Goal: Obtain resource: Download file/media

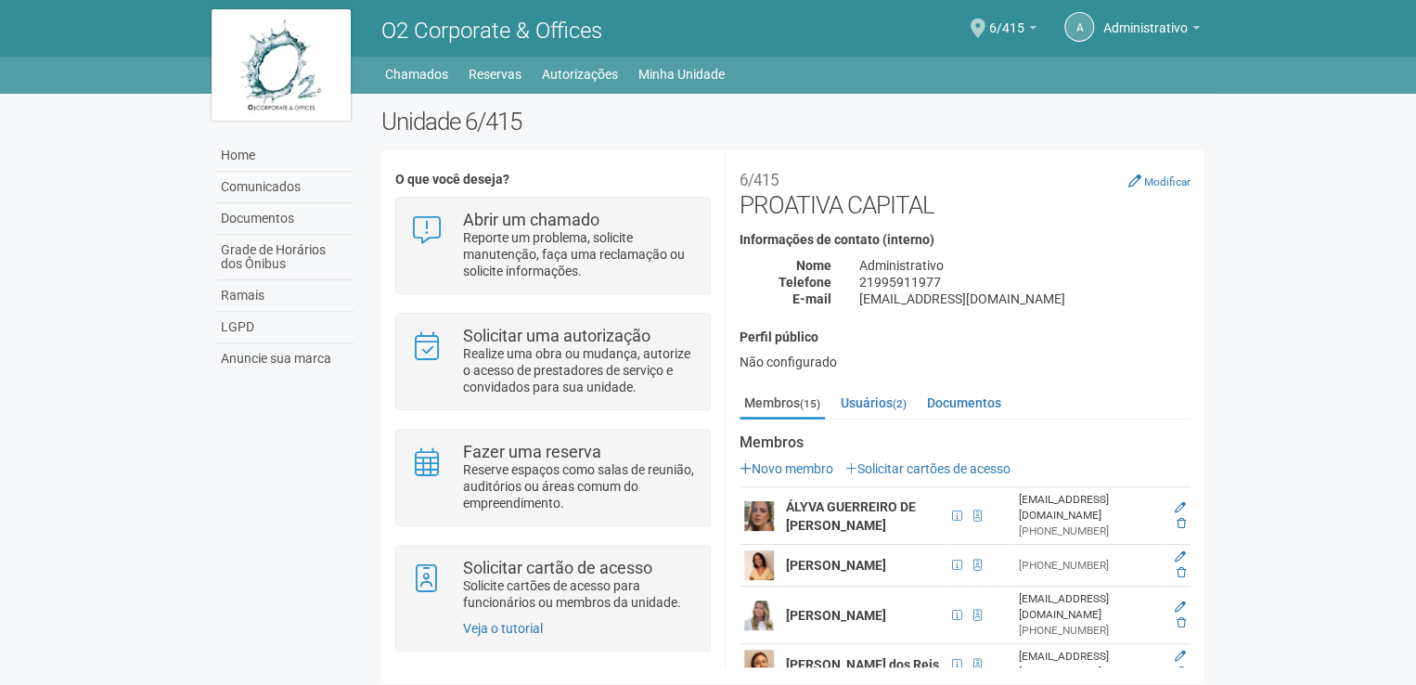
scroll to position [362, 0]
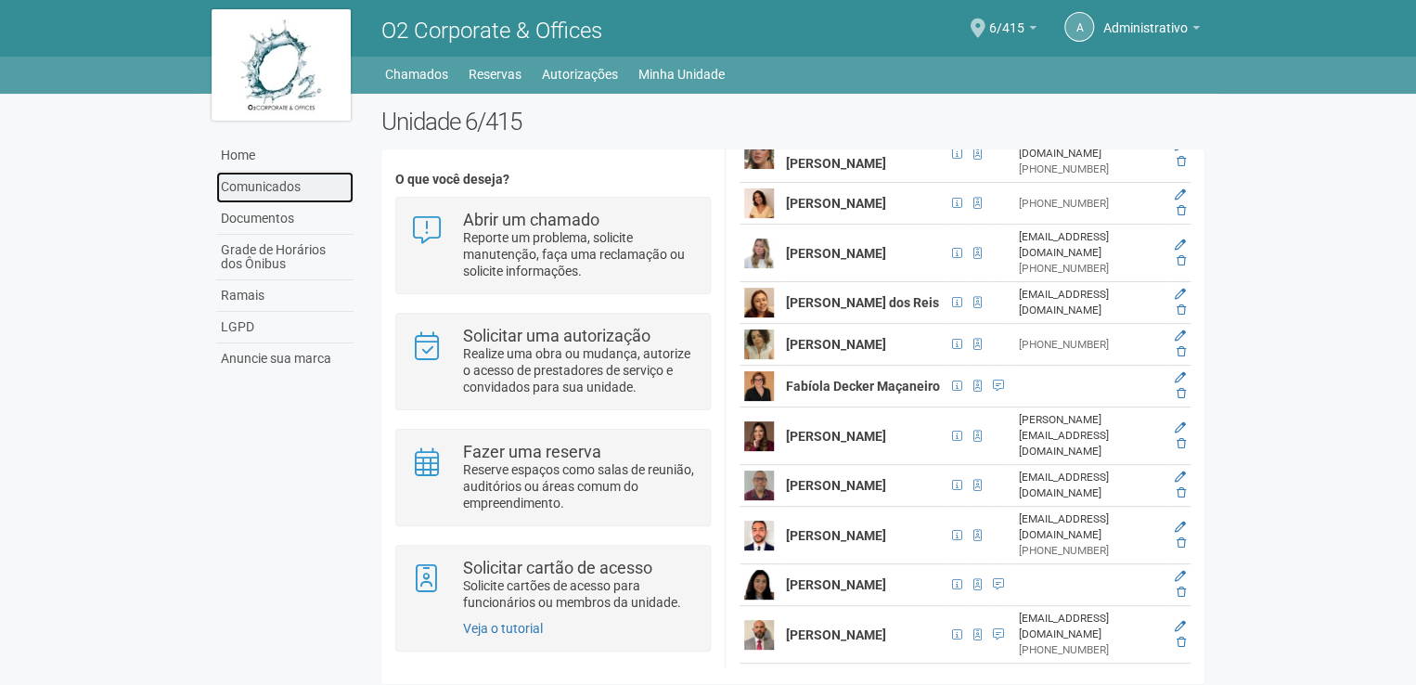
click at [256, 187] on link "Comunicados" at bounding box center [284, 188] width 137 height 32
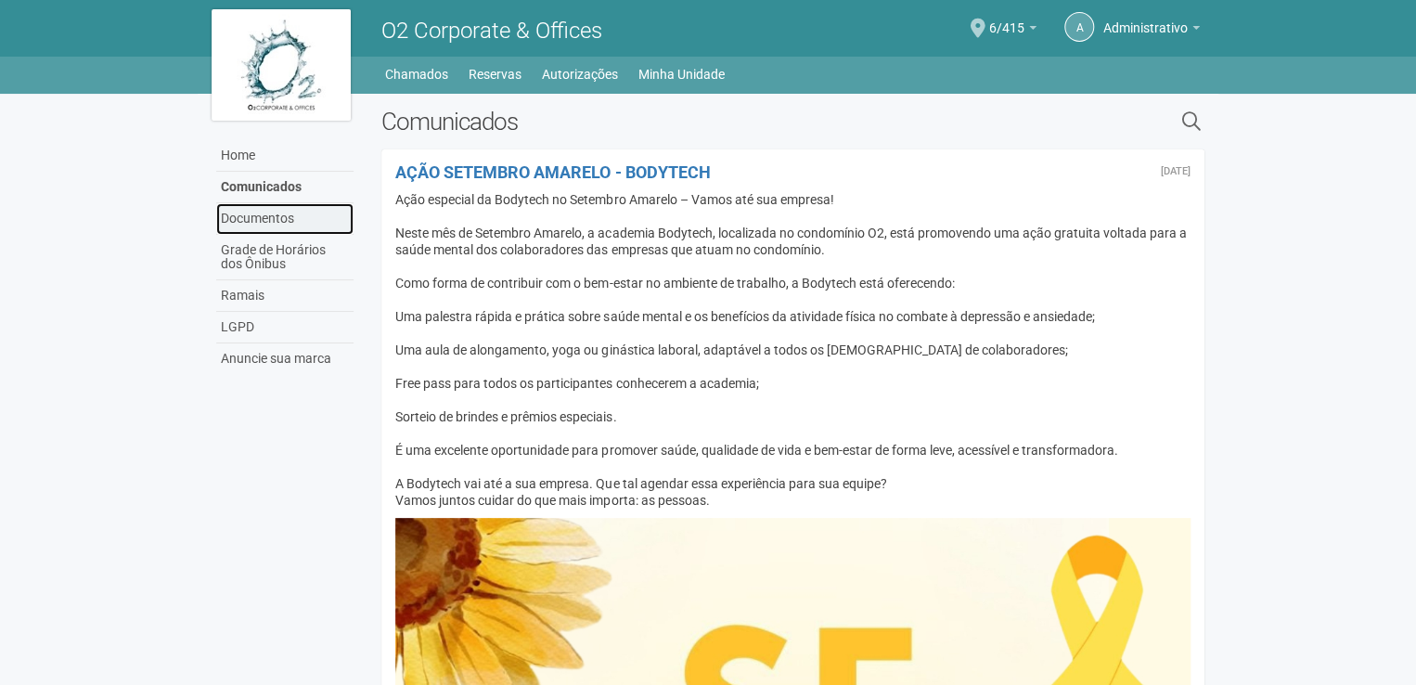
click at [256, 225] on link "Documentos" at bounding box center [284, 219] width 137 height 32
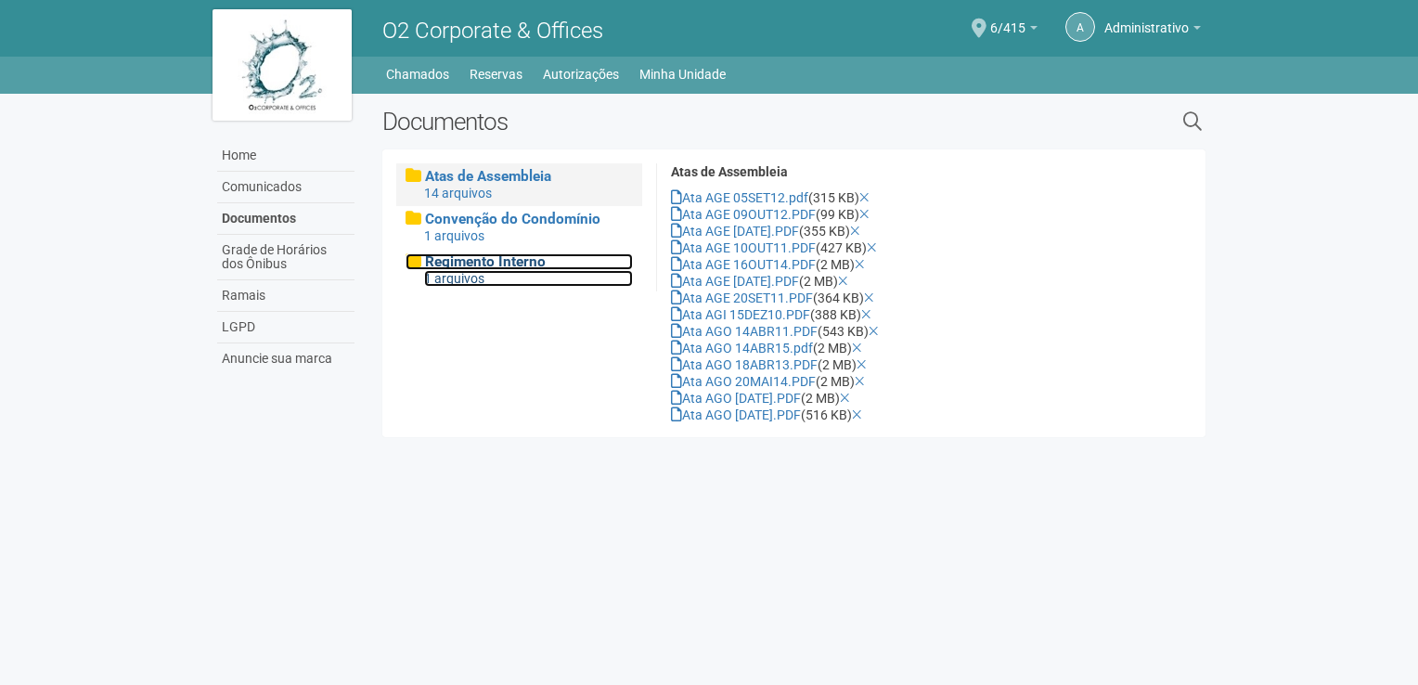
click at [475, 261] on span "Regimento Interno" at bounding box center [485, 261] width 121 height 17
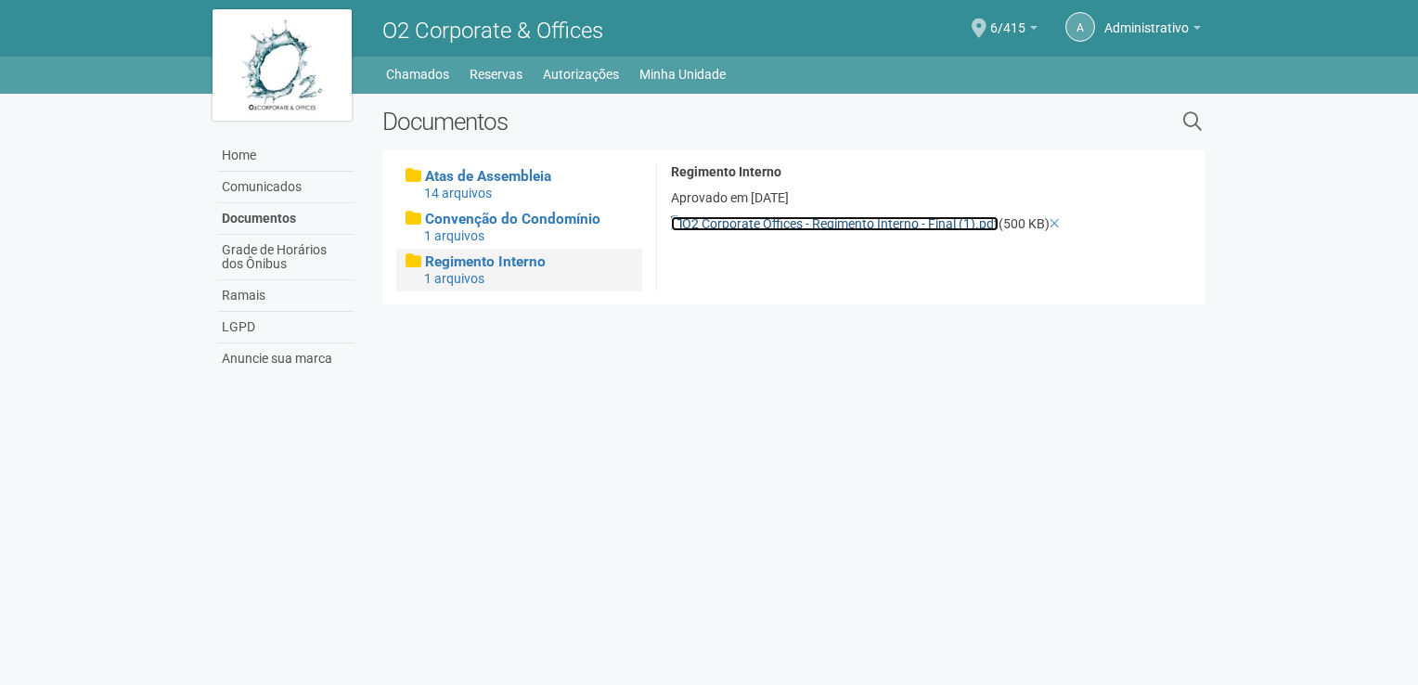
click at [761, 221] on link "O2 Corporate Offices - Regimento Interno - Final (1).pdf" at bounding box center [835, 223] width 328 height 15
